Goal: Browse casually

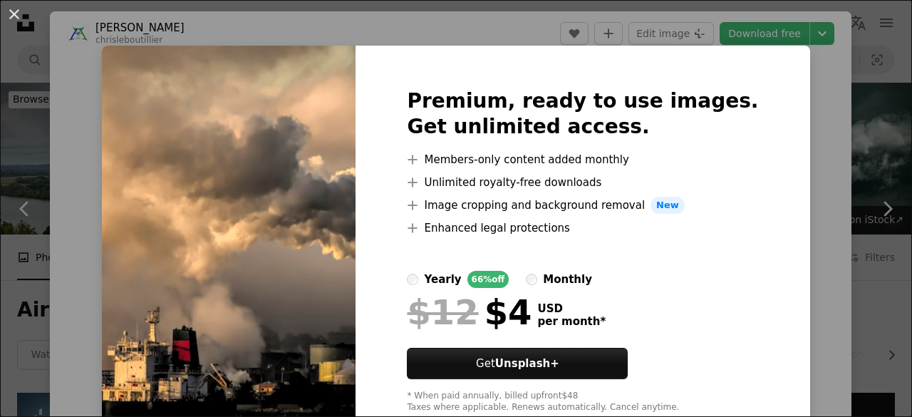
scroll to position [58, 0]
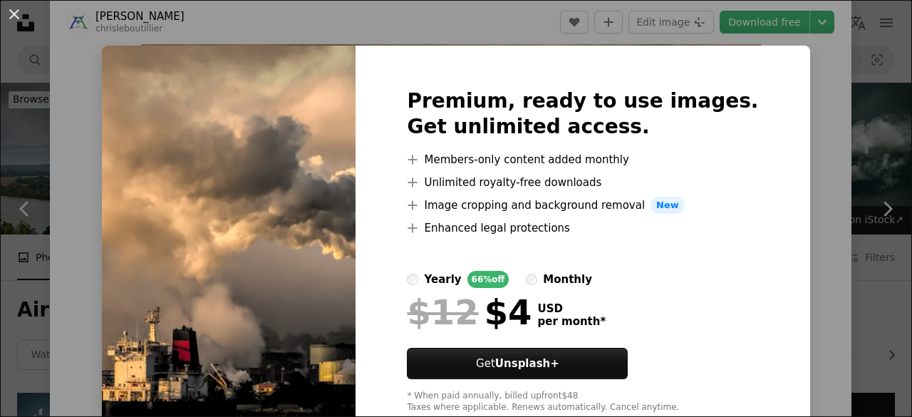
click at [818, 166] on div "An X shape Premium, ready to use images. Get unlimited access. A plus sign Memb…" at bounding box center [456, 208] width 912 height 417
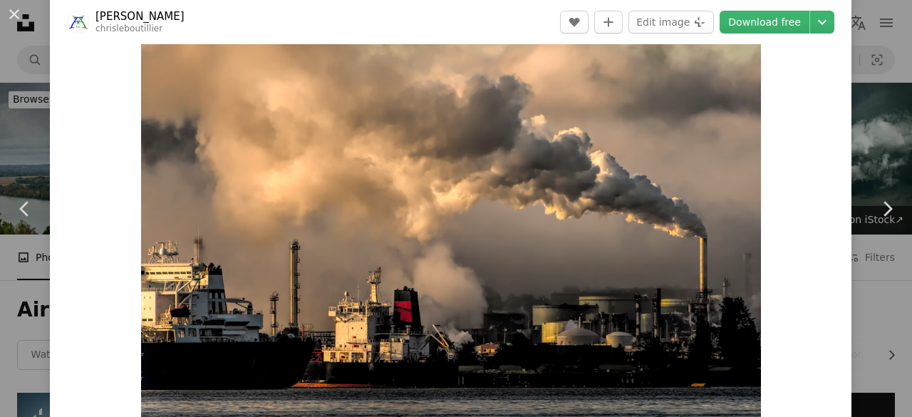
click at [579, 236] on img "Zoom in on this image" at bounding box center [451, 210] width 620 height 413
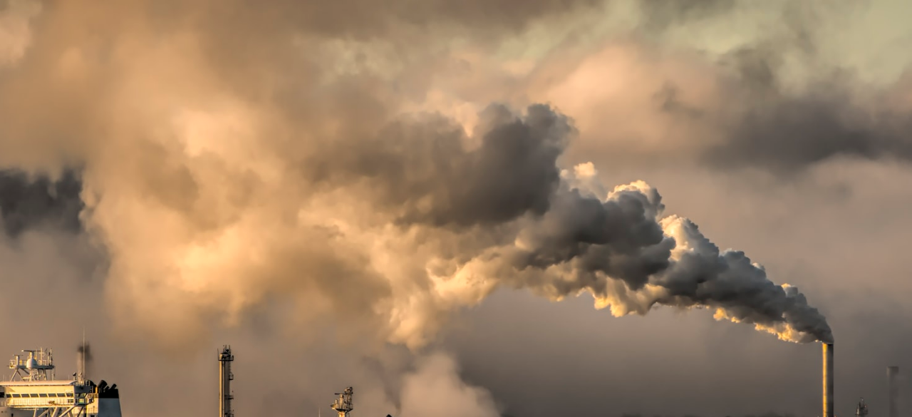
scroll to position [88, 0]
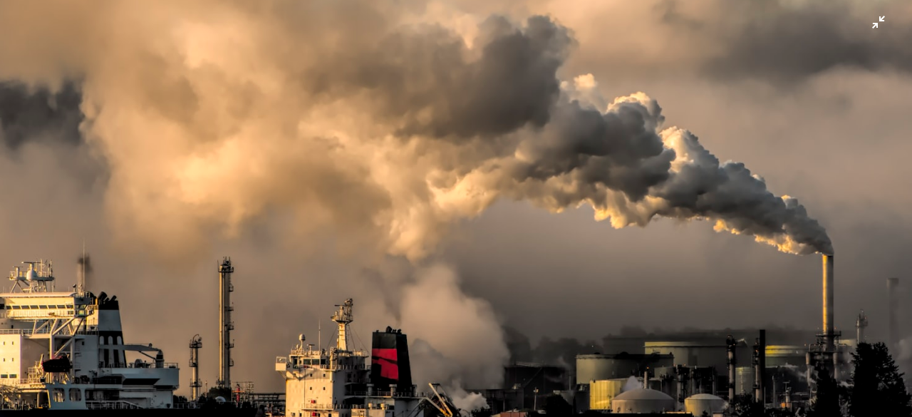
click at [734, 66] on img "Zoom out on this image" at bounding box center [456, 215] width 914 height 609
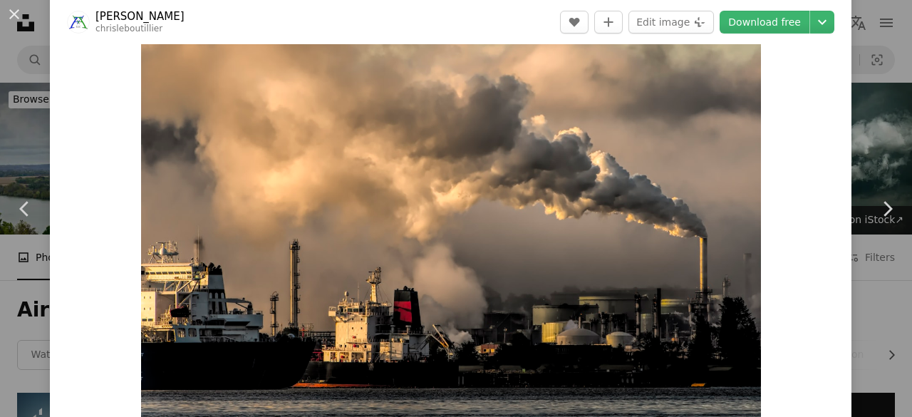
click at [612, 104] on img "Zoom in on this image" at bounding box center [451, 210] width 620 height 413
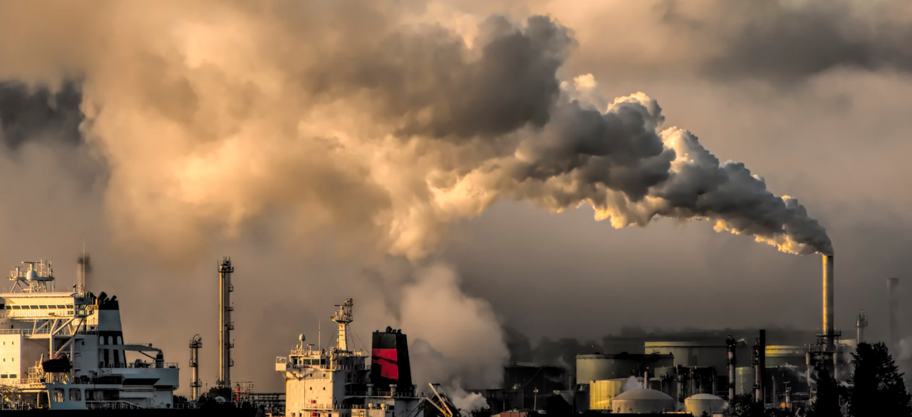
click at [612, 104] on img "Zoom out on this image" at bounding box center [456, 215] width 914 height 609
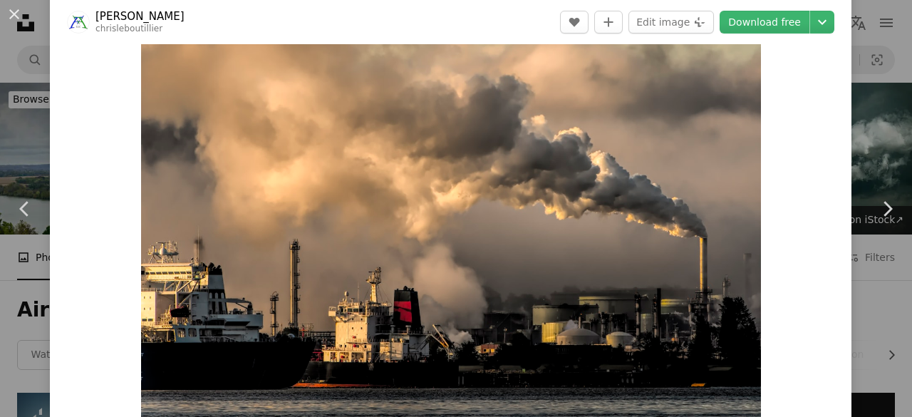
click at [612, 104] on img "Zoom in on this image" at bounding box center [451, 210] width 620 height 413
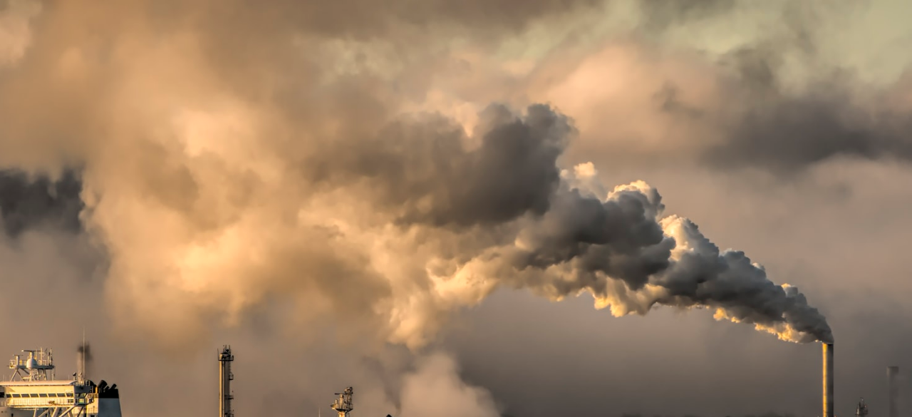
click at [612, 104] on img "Zoom out on this image" at bounding box center [456, 303] width 914 height 609
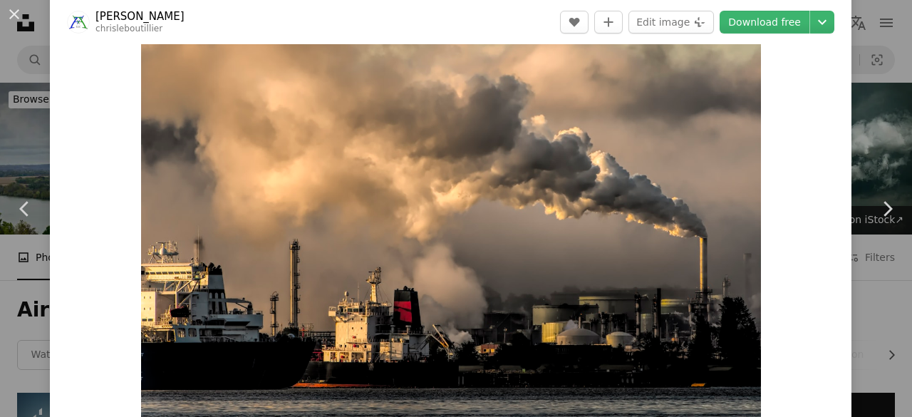
click at [612, 104] on img "Zoom in on this image" at bounding box center [451, 210] width 620 height 413
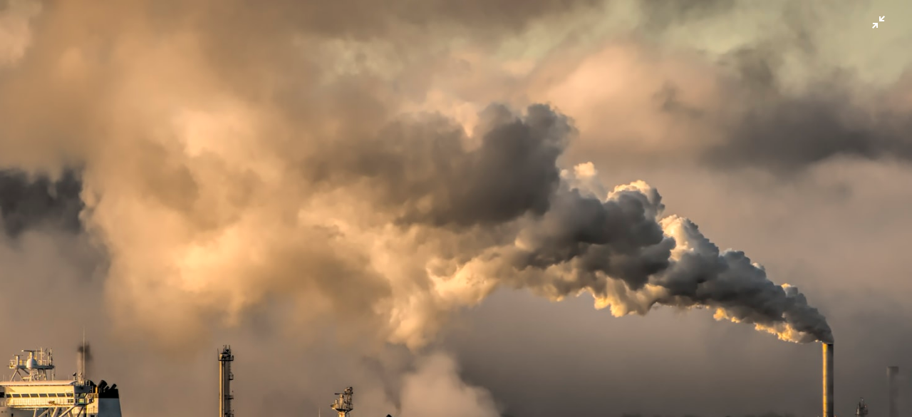
scroll to position [88, 0]
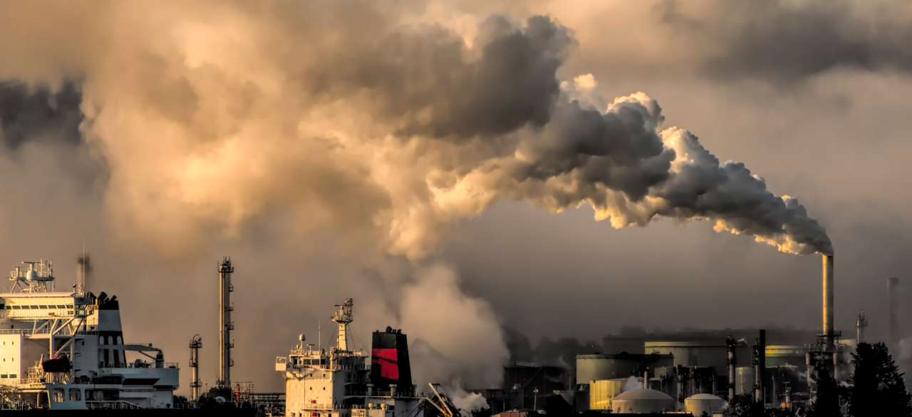
drag, startPoint x: 911, startPoint y: 1, endPoint x: 467, endPoint y: 319, distance: 546.4
click at [467, 319] on img "Zoom out on this image" at bounding box center [456, 215] width 914 height 609
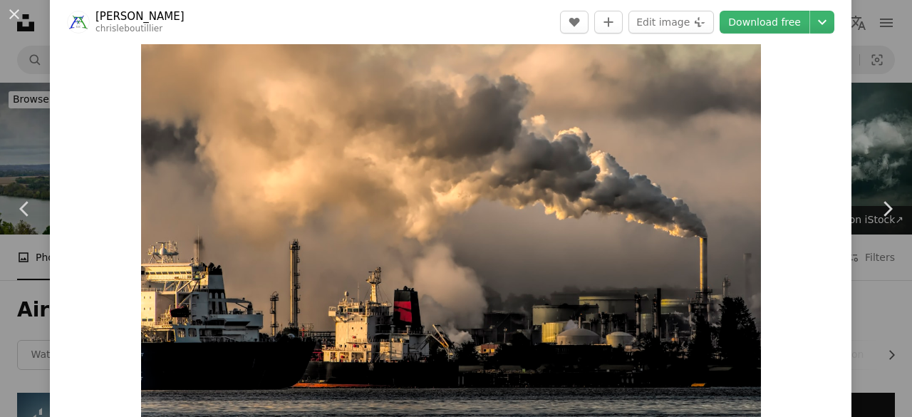
click at [738, 110] on img "Zoom in on this image" at bounding box center [451, 210] width 620 height 413
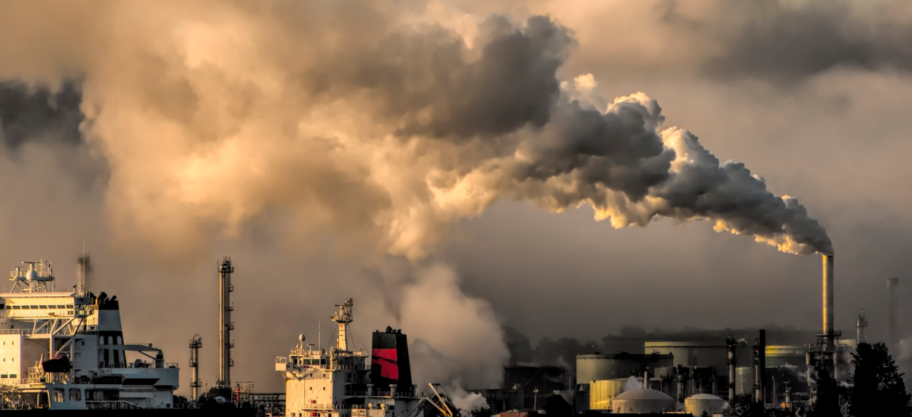
click at [738, 110] on img "Zoom out on this image" at bounding box center [456, 215] width 914 height 609
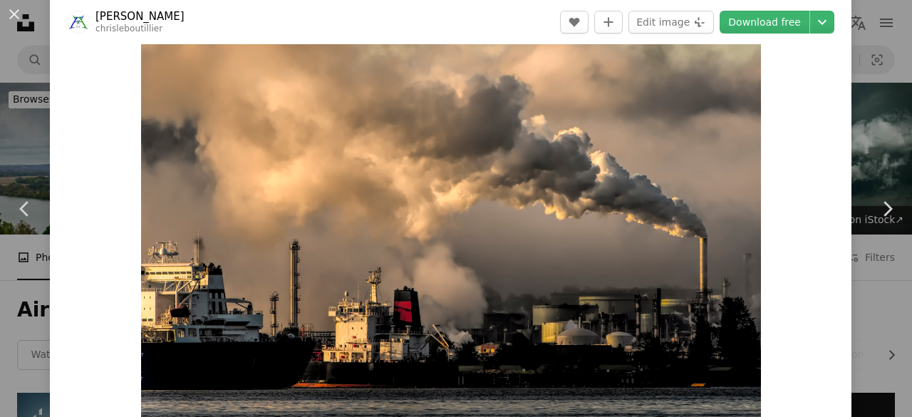
click at [738, 110] on img "Zoom in on this image" at bounding box center [451, 210] width 620 height 413
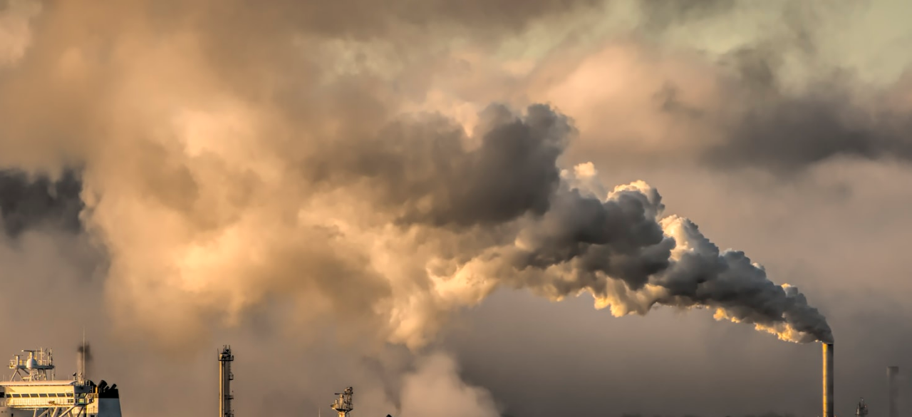
click at [738, 110] on img "Zoom out on this image" at bounding box center [456, 303] width 914 height 609
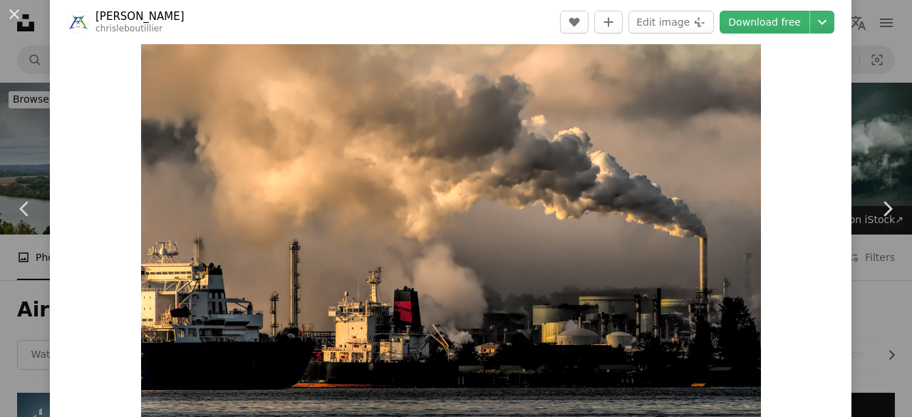
click at [738, 110] on img "Zoom in on this image" at bounding box center [451, 210] width 620 height 413
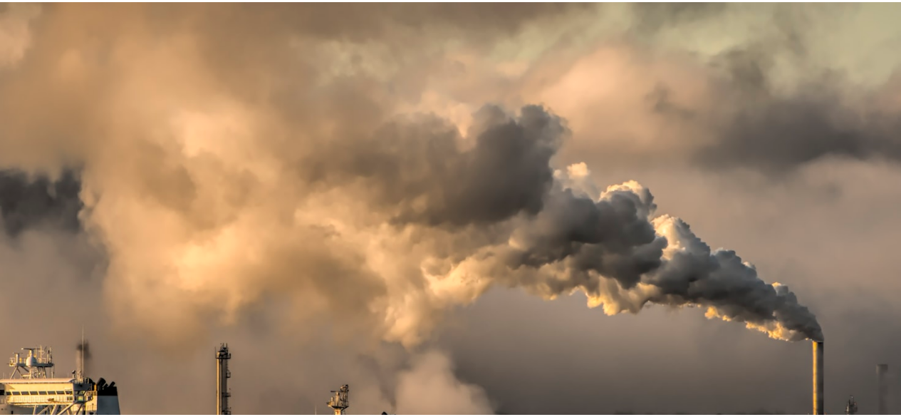
scroll to position [88, 0]
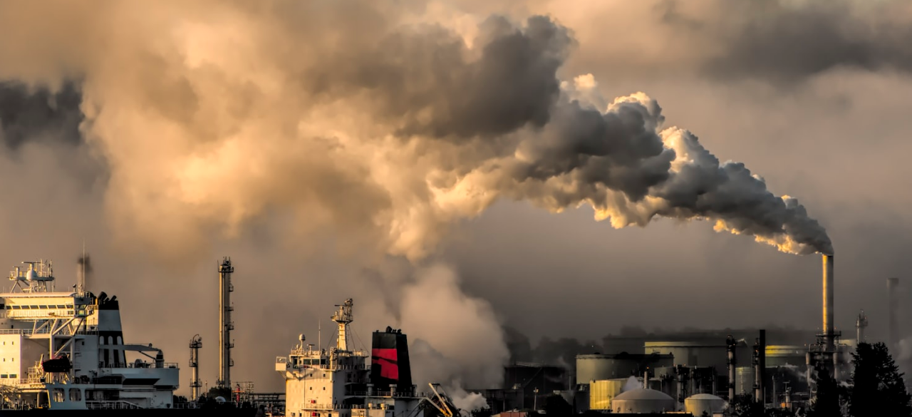
click at [738, 110] on img "Zoom out on this image" at bounding box center [456, 215] width 914 height 609
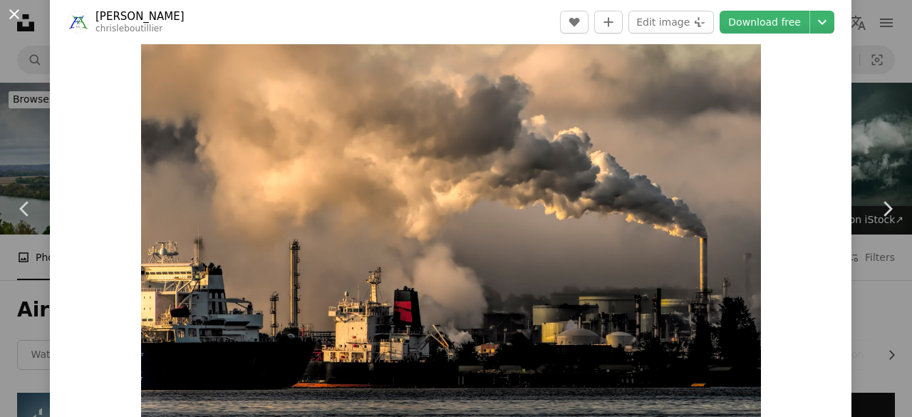
click at [16, 18] on button "An X shape" at bounding box center [14, 14] width 17 height 17
